Goal: Task Accomplishment & Management: Complete application form

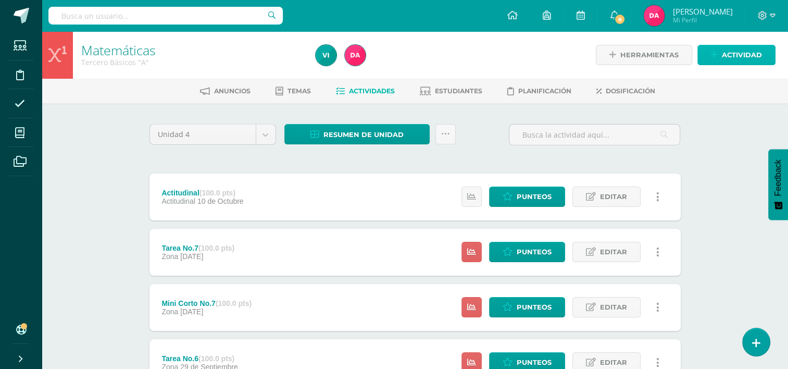
click at [725, 62] on span "Actividad" at bounding box center [742, 54] width 40 height 19
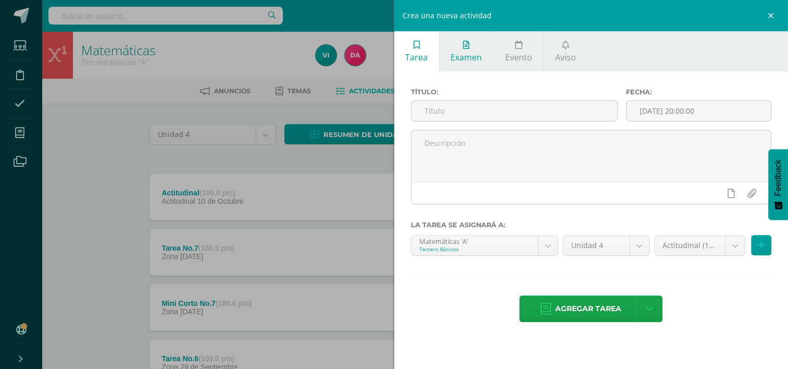
click at [475, 51] on link "Examen" at bounding box center [466, 51] width 54 height 40
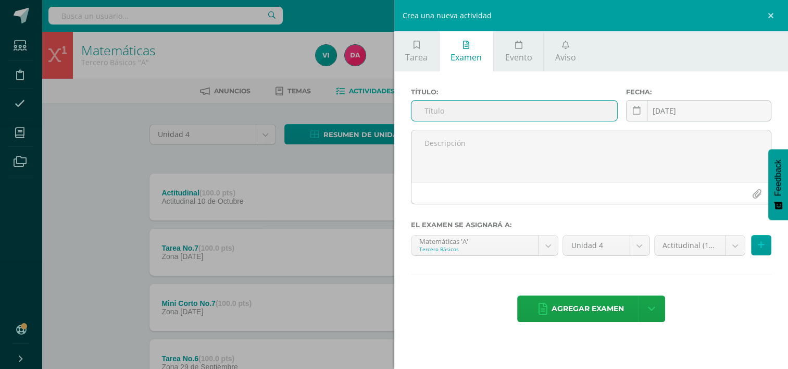
click at [267, 163] on div "Crea una nueva actividad Tarea Examen Evento Aviso Título: Fecha: 2025-10-10 20…" at bounding box center [394, 184] width 788 height 369
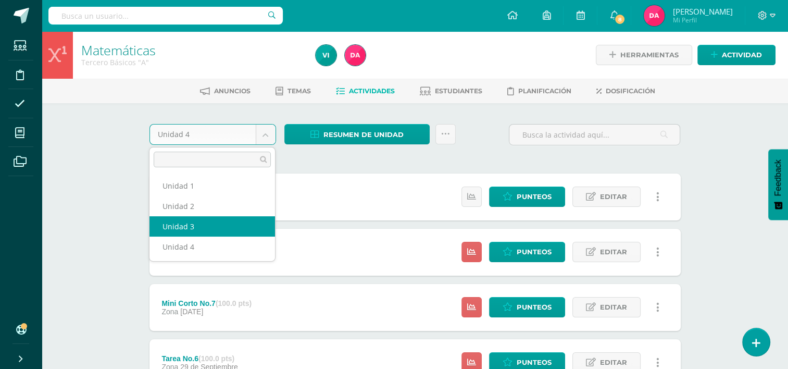
select select "Unidad 3"
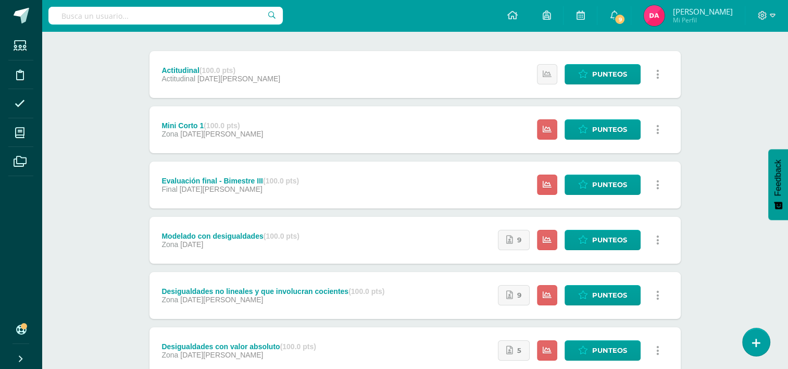
scroll to position [127, 0]
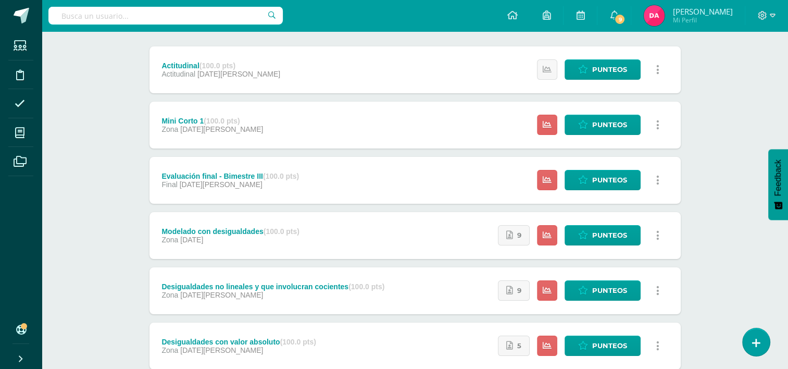
click at [306, 179] on div "Evaluación final - Bimestre III (100.0 pts) Final 03 de Agosto" at bounding box center [230, 180] width 162 height 47
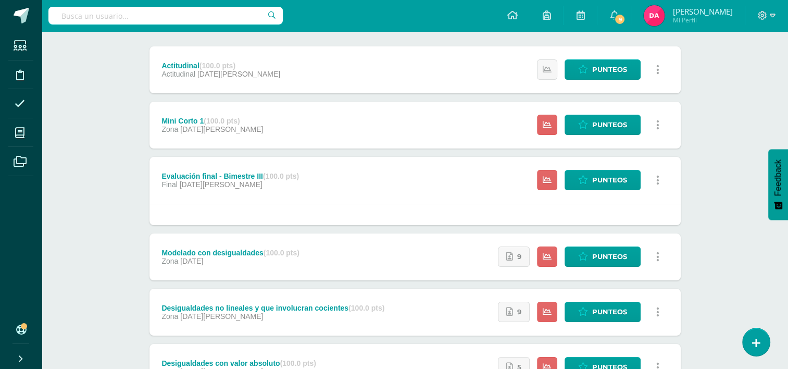
click at [282, 175] on strong "(100.0 pts)" at bounding box center [281, 176] width 36 height 8
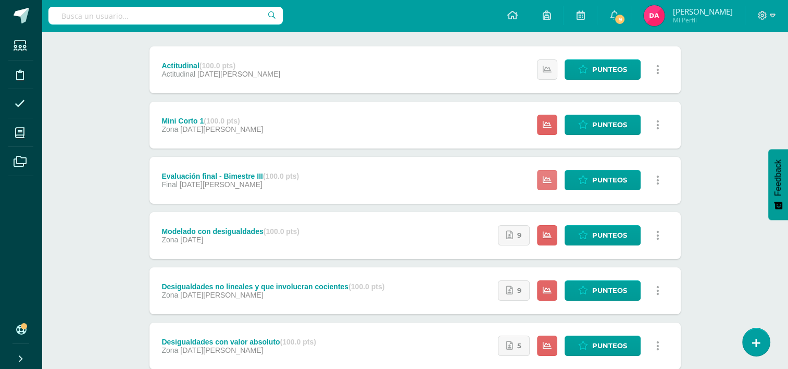
click at [551, 178] on link at bounding box center [547, 180] width 20 height 20
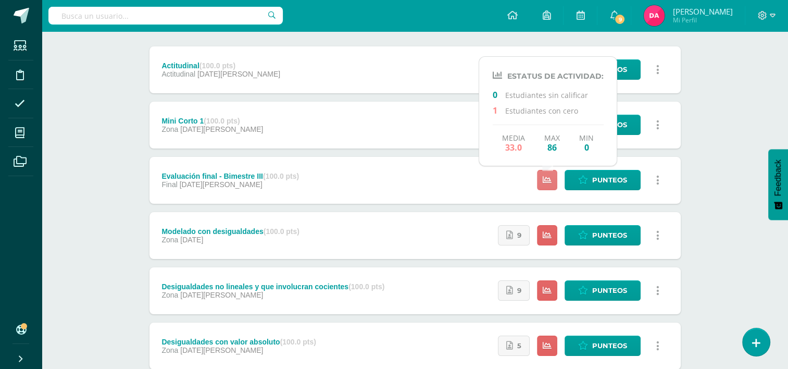
click at [551, 178] on link at bounding box center [547, 180] width 20 height 20
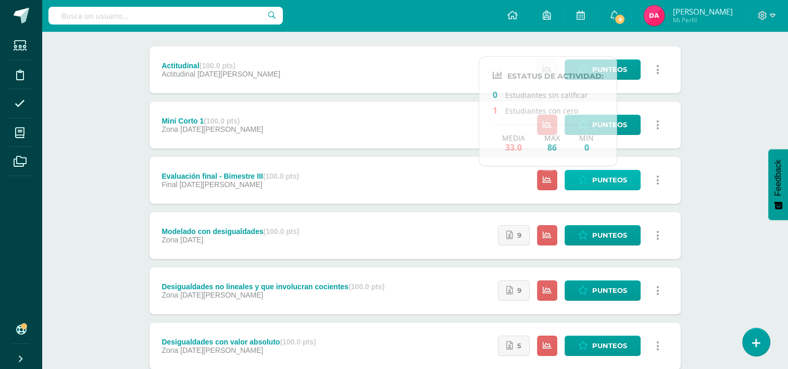
click at [601, 180] on span "Punteos" at bounding box center [609, 179] width 35 height 19
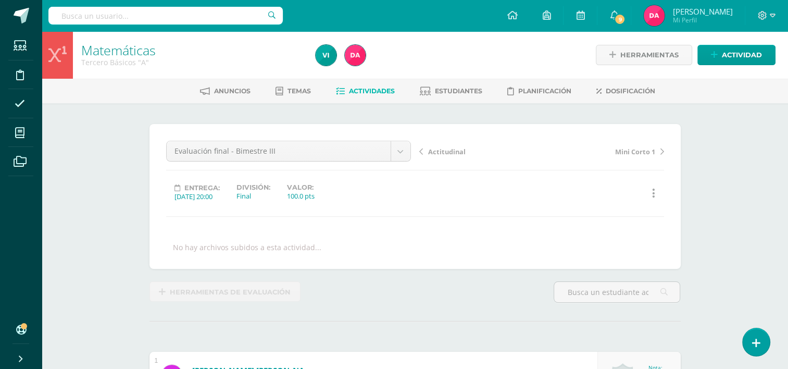
click at [360, 87] on span "Actividades" at bounding box center [372, 91] width 46 height 8
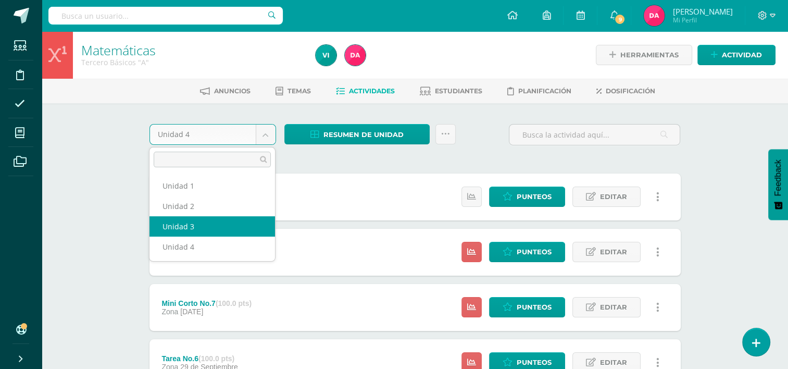
select select "Unidad 3"
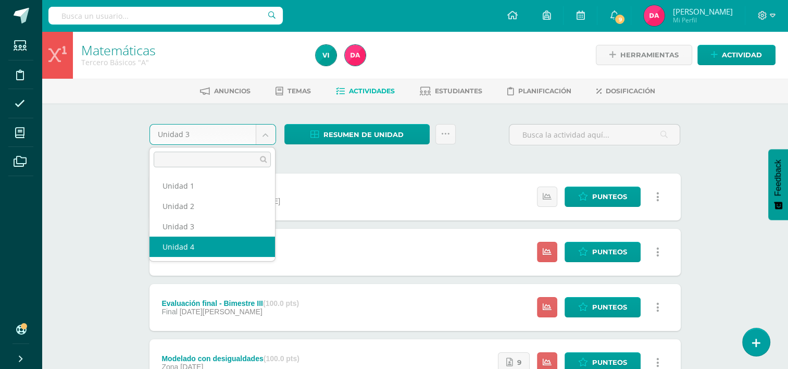
select select "Unidad 4"
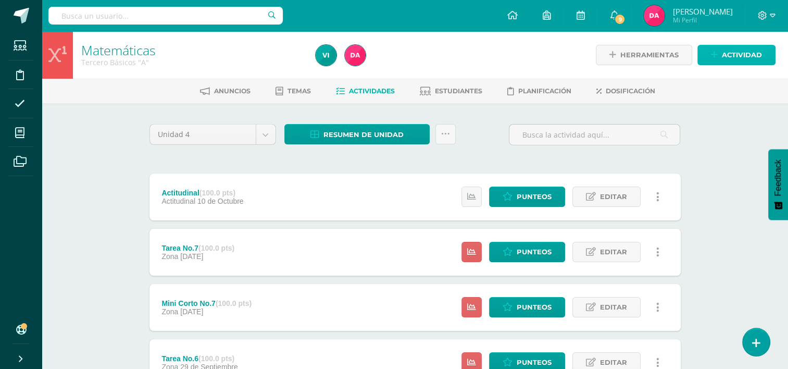
click at [754, 51] on span "Actividad" at bounding box center [742, 54] width 40 height 19
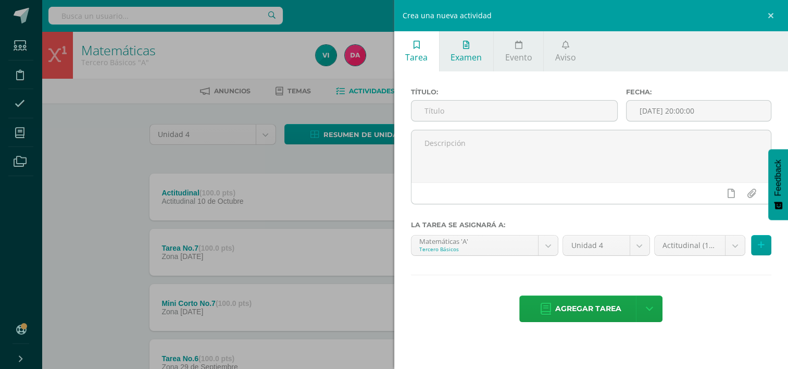
click at [471, 55] on span "Examen" at bounding box center [465, 57] width 31 height 11
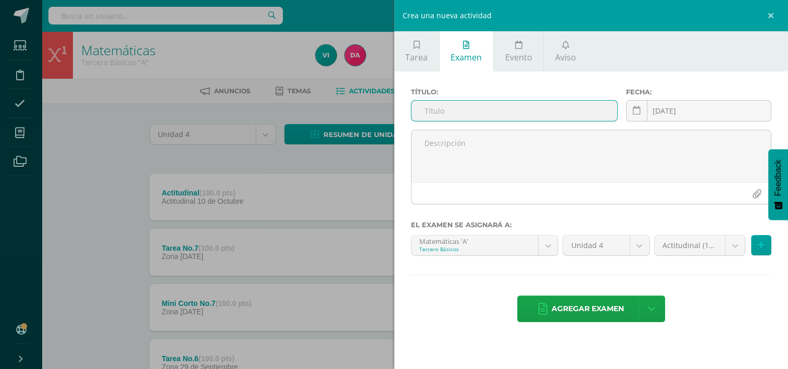
click at [476, 104] on input "text" at bounding box center [514, 110] width 206 height 20
type input "Evaluación final - Bimestre IV"
click at [685, 105] on div "2025-10-11 October, 2025 Mo Tu We Th Fr Sa Su 29 30 1 2 3 4 5 6 7 8 9 10 11 12 …" at bounding box center [698, 115] width 145 height 30
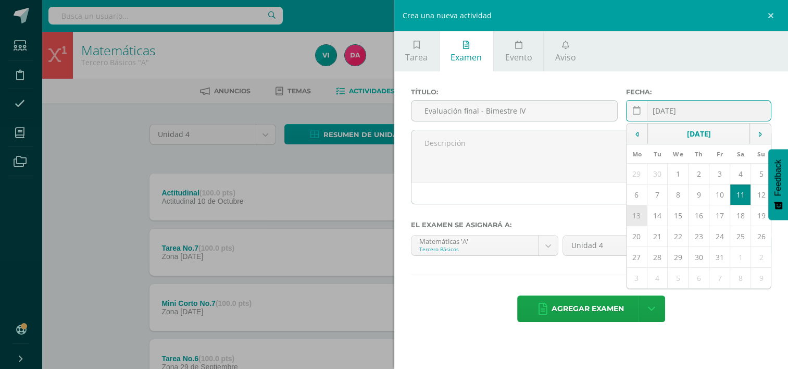
click at [636, 219] on td "13" at bounding box center [636, 215] width 20 height 21
type input "[DATE]"
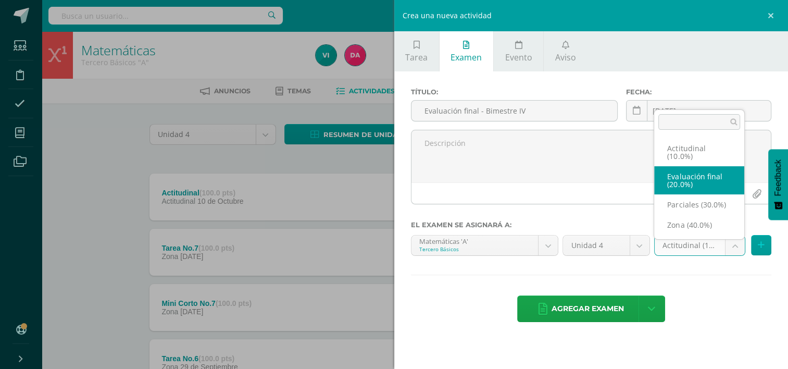
select select "171120"
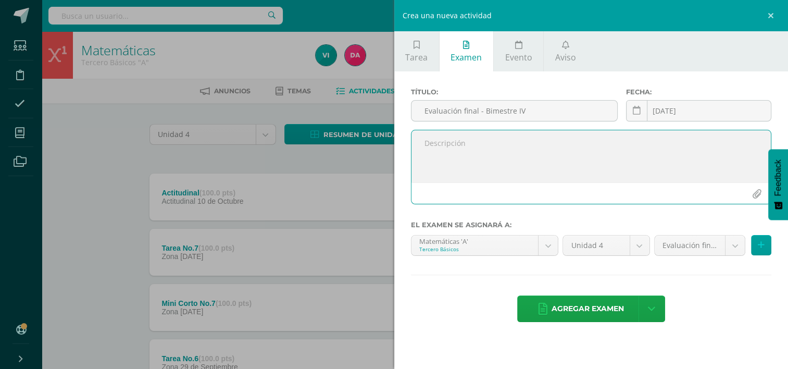
click at [504, 154] on textarea at bounding box center [591, 156] width 360 height 52
click at [475, 148] on textarea at bounding box center [591, 156] width 360 height 52
click at [617, 155] on textarea "Temas a evaluar: Todos los temas vistos que están relacionados con rectas, incl…" at bounding box center [591, 156] width 360 height 52
click at [535, 168] on textarea "Temas a evaluar: Todos los temas vistos que están relacionados con RECTAS, incl…" at bounding box center [591, 156] width 360 height 52
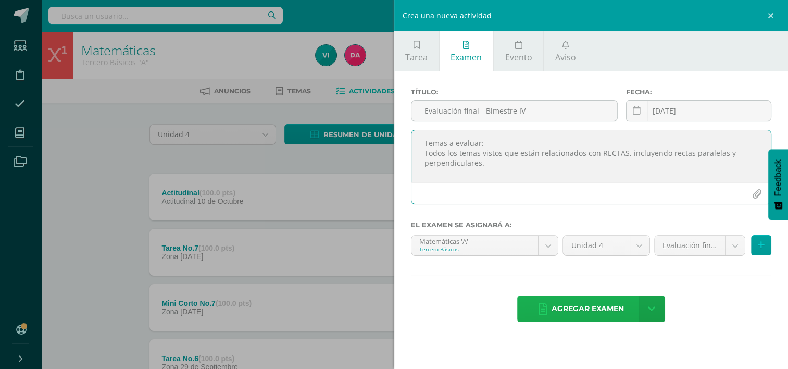
type textarea "Temas a evaluar: Todos los temas vistos que están relacionados con RECTAS, incl…"
click at [574, 311] on span "Agregar examen" at bounding box center [587, 309] width 72 height 26
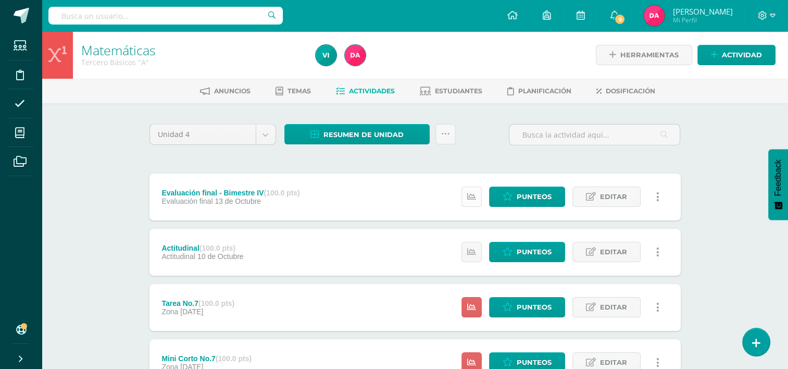
click at [473, 192] on icon at bounding box center [471, 196] width 9 height 9
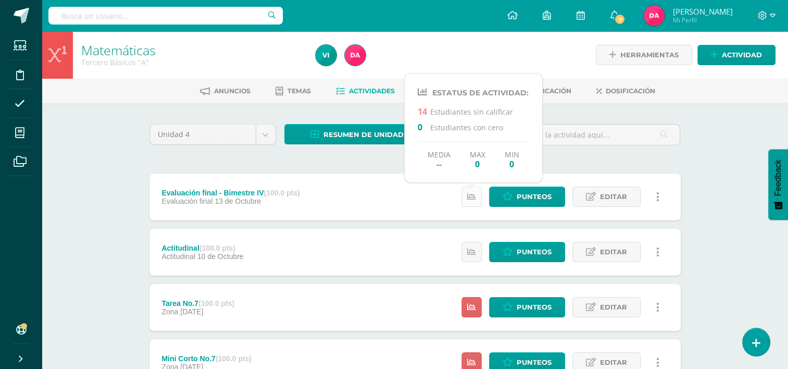
click at [473, 192] on icon at bounding box center [471, 196] width 9 height 9
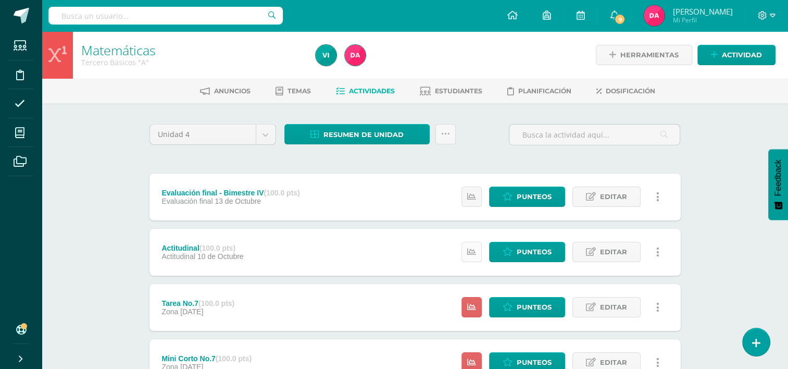
click at [471, 256] on link at bounding box center [471, 252] width 20 height 20
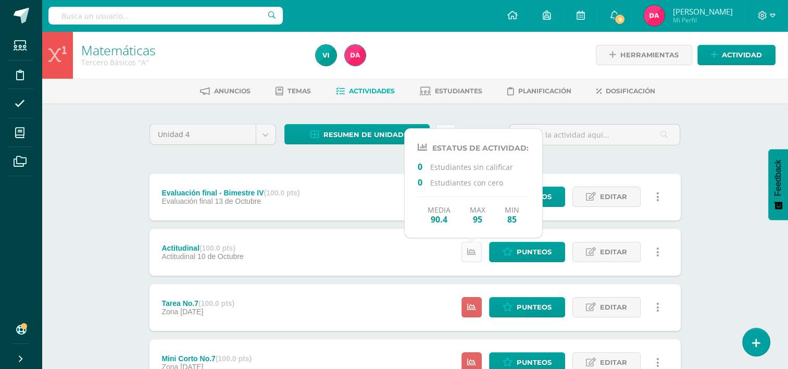
click at [471, 256] on link at bounding box center [471, 252] width 20 height 20
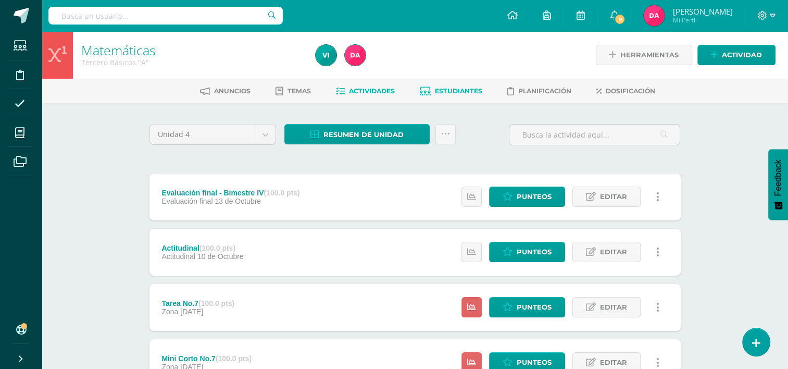
click at [442, 87] on span "Estudiantes" at bounding box center [458, 91] width 47 height 8
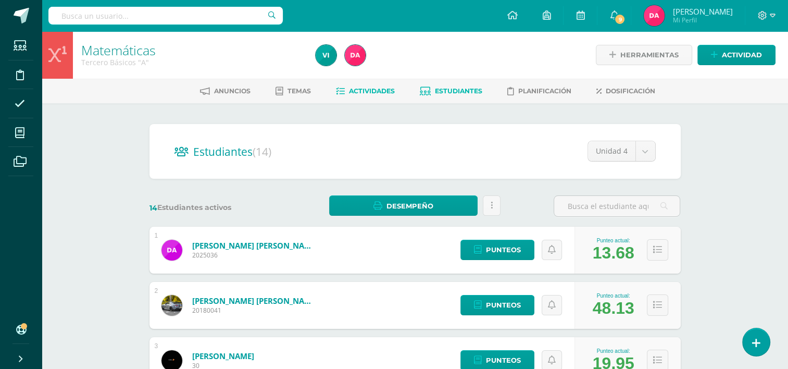
click at [375, 92] on span "Actividades" at bounding box center [372, 91] width 46 height 8
